Goal: Task Accomplishment & Management: Manage account settings

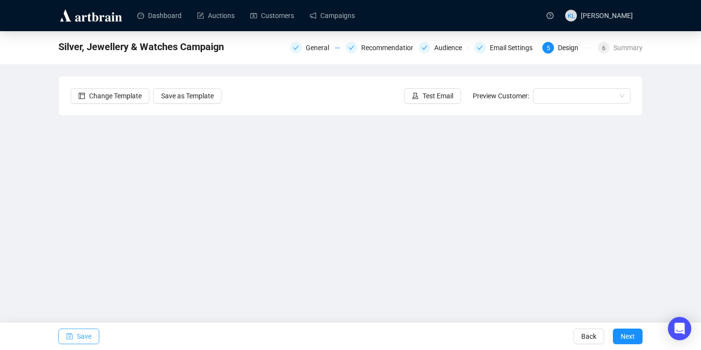
click at [80, 334] on span "Save" at bounding box center [84, 336] width 15 height 27
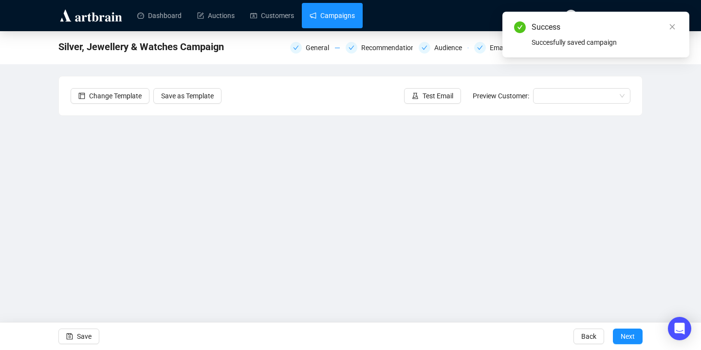
click at [345, 20] on link "Campaigns" at bounding box center [332, 15] width 45 height 25
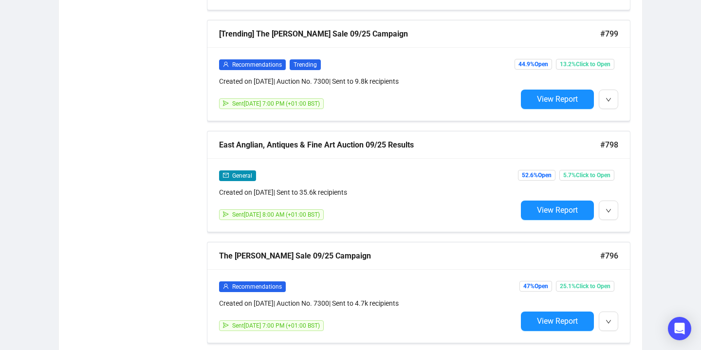
scroll to position [938, 0]
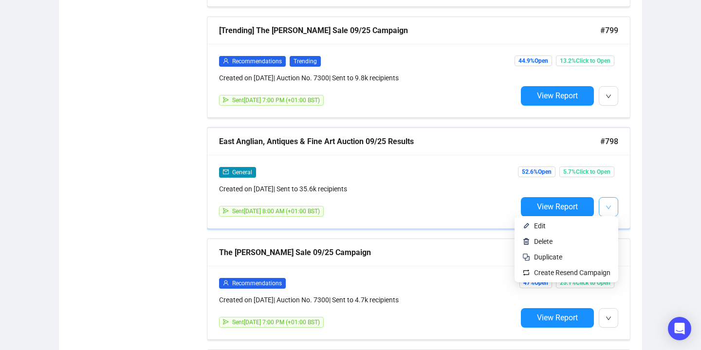
click at [604, 213] on button "button" at bounding box center [608, 206] width 19 height 19
click at [569, 258] on span "Duplicate" at bounding box center [572, 257] width 76 height 11
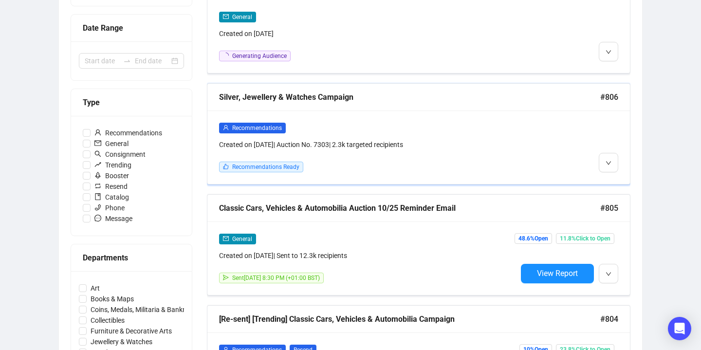
scroll to position [201, 0]
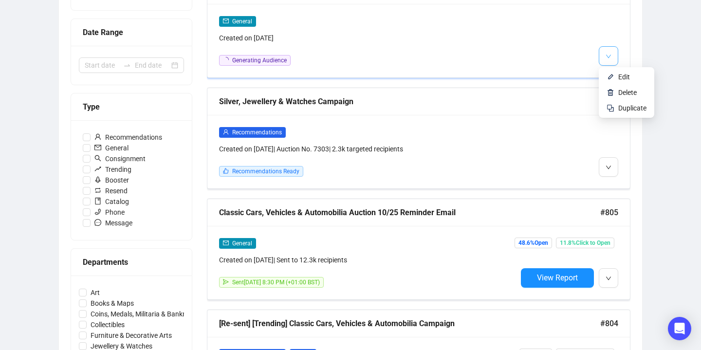
click at [606, 60] on span "button" at bounding box center [609, 56] width 6 height 12
click at [610, 58] on icon "down" at bounding box center [609, 57] width 6 height 6
click at [610, 74] on img at bounding box center [611, 77] width 8 height 8
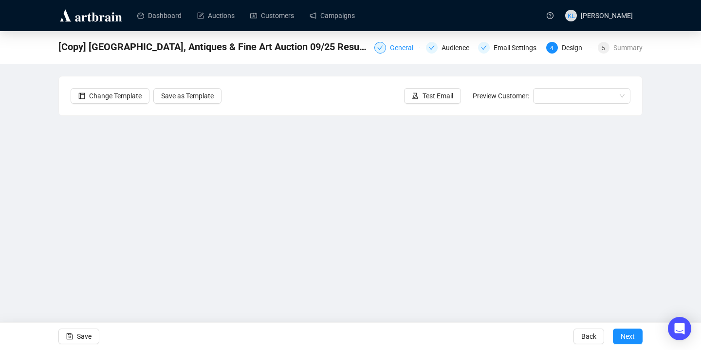
click at [390, 46] on div "General" at bounding box center [404, 48] width 29 height 12
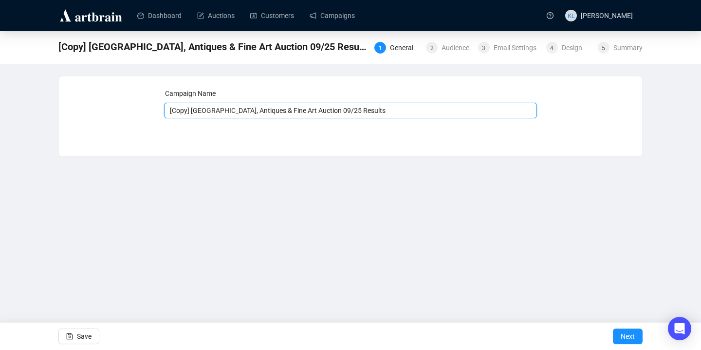
click at [303, 110] on input "[Copy] [GEOGRAPHIC_DATA], Antiques & Fine Art Auction 09/25 Results" at bounding box center [350, 111] width 373 height 16
drag, startPoint x: 322, startPoint y: 112, endPoint x: 170, endPoint y: 110, distance: 152.4
click at [169, 110] on input "[Copy] [GEOGRAPHIC_DATA], Antiques & Fine Art Auction 09/25 Results" at bounding box center [350, 111] width 373 height 16
click at [241, 113] on input "Classic Car Auction 09/25 Results" at bounding box center [350, 111] width 373 height 16
type input "Classic Car Auction 10/25 Results"
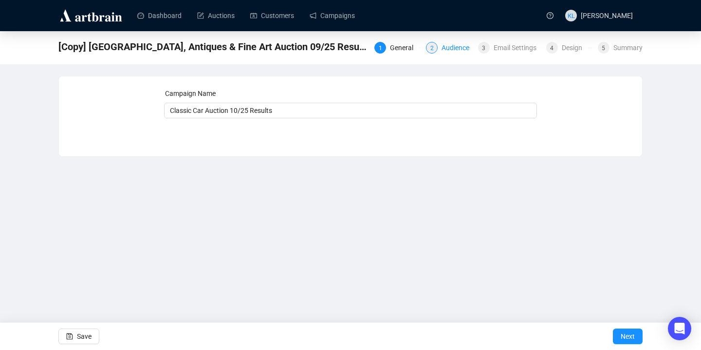
click at [452, 50] on div "Audience" at bounding box center [458, 48] width 34 height 12
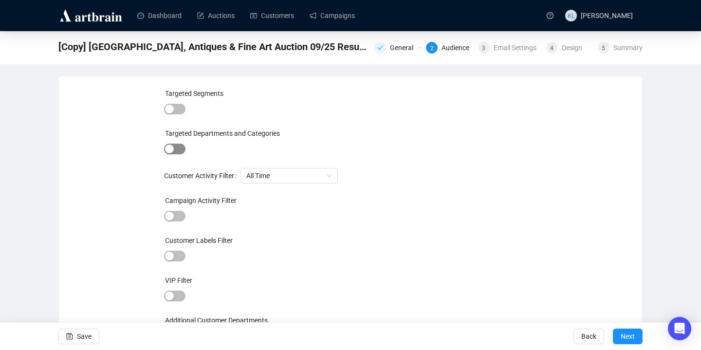
click at [172, 147] on div "button" at bounding box center [169, 149] width 9 height 9
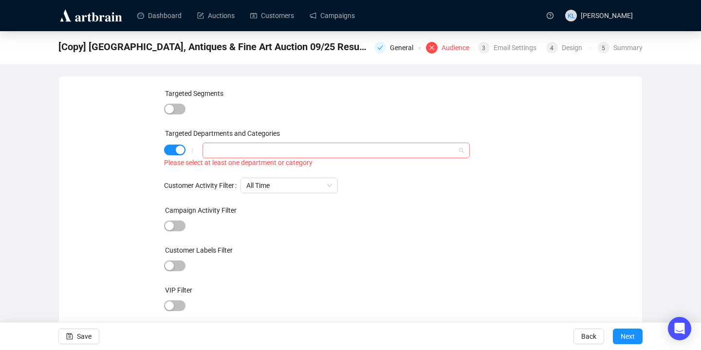
click at [225, 146] on div at bounding box center [330, 151] width 253 height 14
click at [209, 168] on icon "caret-down" at bounding box center [210, 169] width 5 height 5
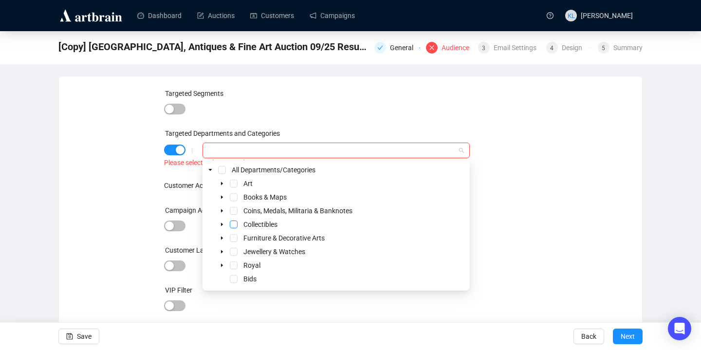
click at [234, 223] on span "Select Collectibles" at bounding box center [234, 225] width 8 height 8
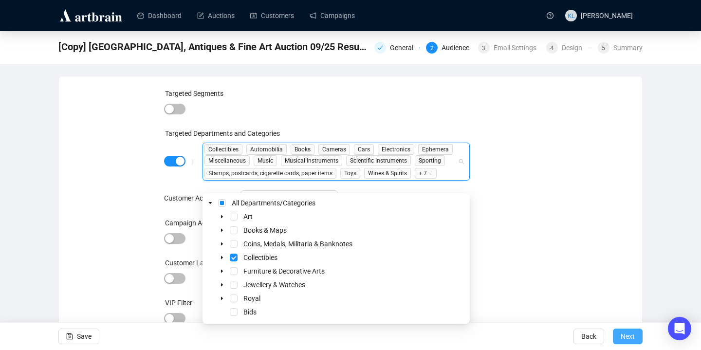
click at [623, 327] on span "Next" at bounding box center [628, 336] width 14 height 27
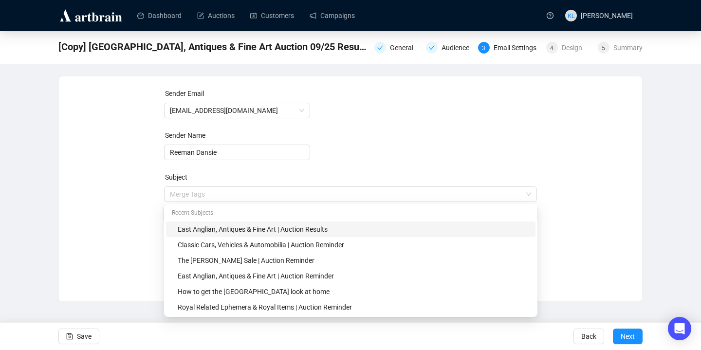
click at [301, 195] on span "Merge Tags [GEOGRAPHIC_DATA], Antiques & Fine Art | Auction Results" at bounding box center [350, 203] width 373 height 27
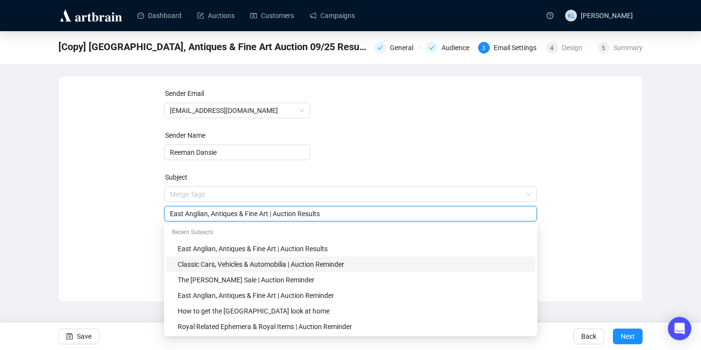
click at [252, 261] on div "Classic Cars, Vehicles & Automobilia | Auction Reminder" at bounding box center [354, 264] width 352 height 11
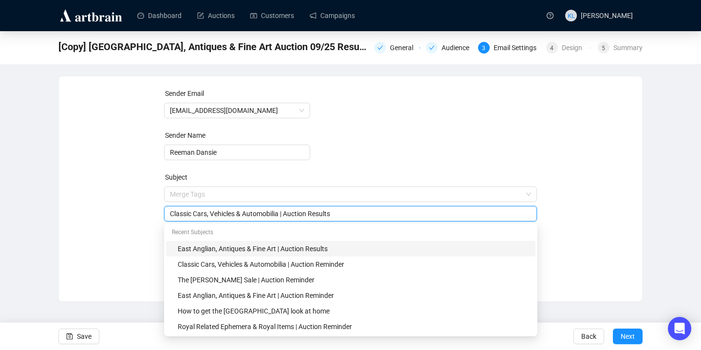
type input "Classic Cars, Vehicles & Automobilia | Auction Results"
click at [123, 232] on div "Sender Email [EMAIL_ADDRESS][DOMAIN_NAME] Sender Name Reeman Dansie Subject Mer…" at bounding box center [351, 181] width 560 height 187
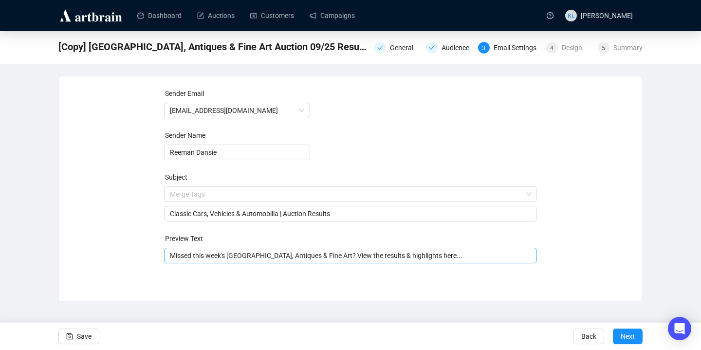
click at [196, 254] on input "Missed this week's [GEOGRAPHIC_DATA], Antiques & Fine Art? View the results & h…" at bounding box center [351, 255] width 362 height 11
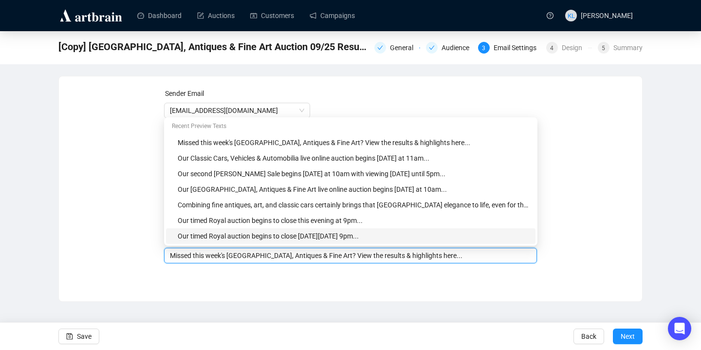
drag, startPoint x: 334, startPoint y: 257, endPoint x: 235, endPoint y: 256, distance: 99.3
click at [232, 257] on input "Missed this week's [GEOGRAPHIC_DATA], Antiques & Fine Art? View the results & h…" at bounding box center [351, 255] width 362 height 11
type input "Missed this week's Classic Cars, Vehicles & Automobilia auction? View the resul…"
click at [252, 295] on div "Sender Email [EMAIL_ADDRESS][DOMAIN_NAME] Sender Name Reeman Dansie Subject Cla…" at bounding box center [350, 189] width 584 height 226
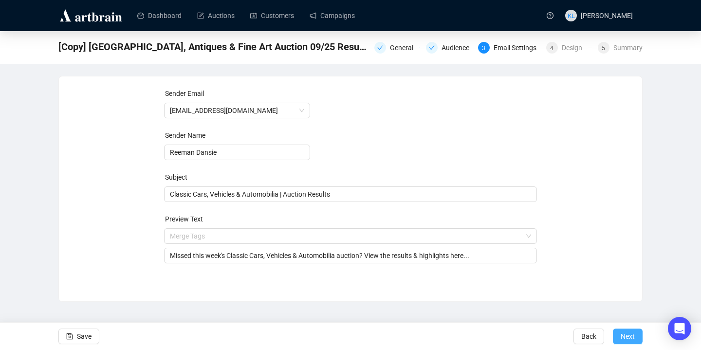
click at [621, 332] on span "Next" at bounding box center [628, 336] width 14 height 27
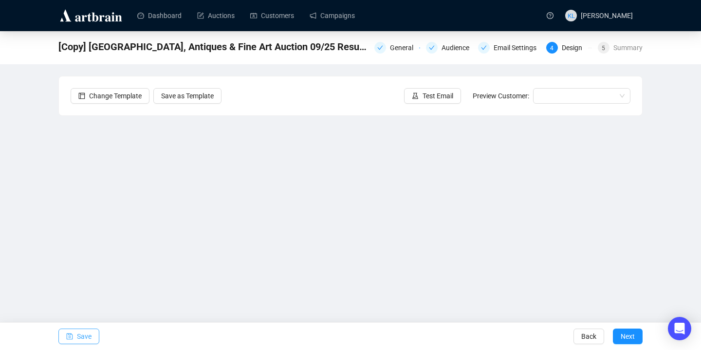
click at [86, 331] on span "Save" at bounding box center [84, 336] width 15 height 27
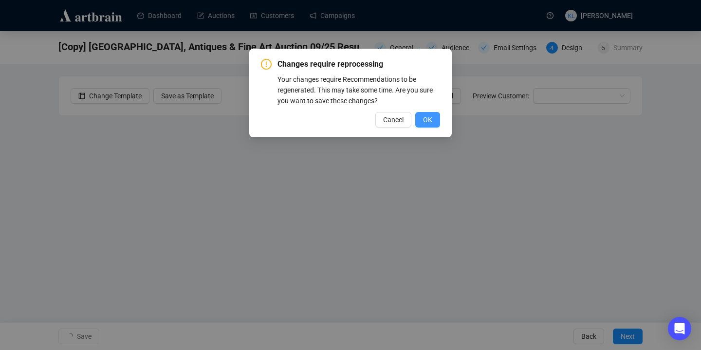
click at [434, 118] on button "OK" at bounding box center [427, 120] width 25 height 16
